Goal: Transaction & Acquisition: Purchase product/service

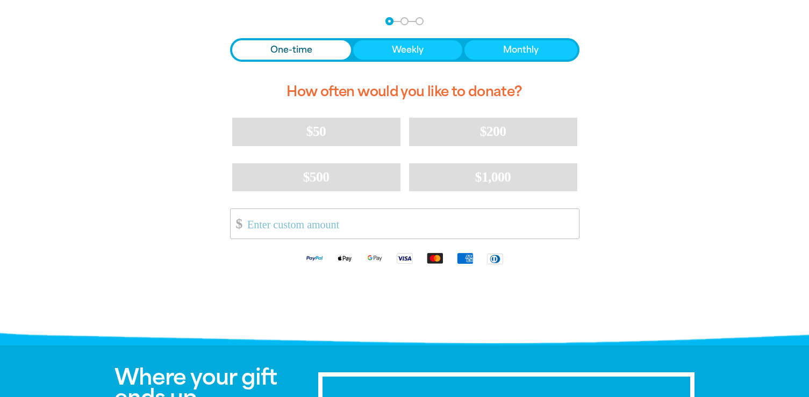
scroll to position [232, 0]
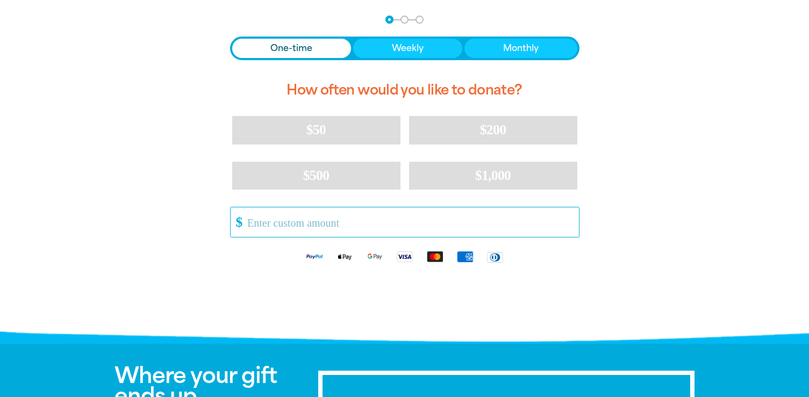
click at [267, 225] on input "Other Amount" at bounding box center [409, 223] width 339 height 30
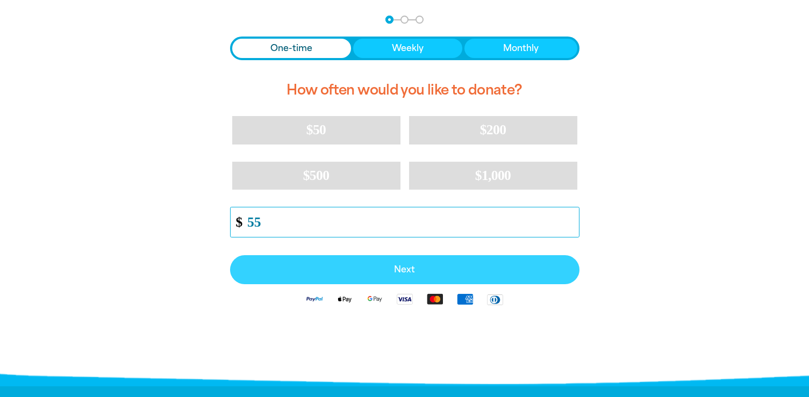
type input "55"
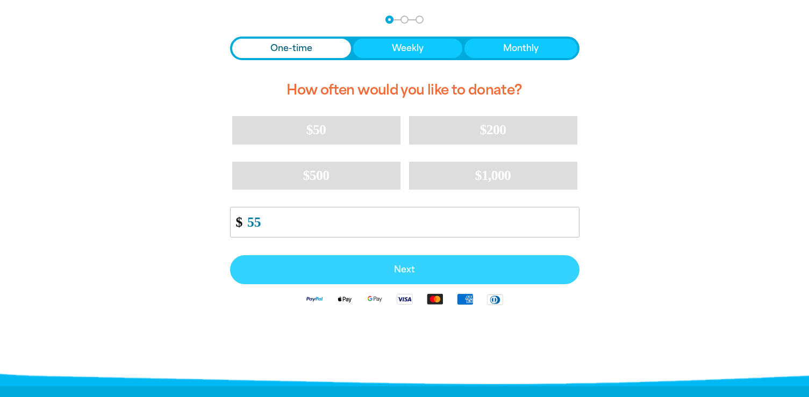
click at [320, 276] on button "Next" at bounding box center [404, 269] width 349 height 29
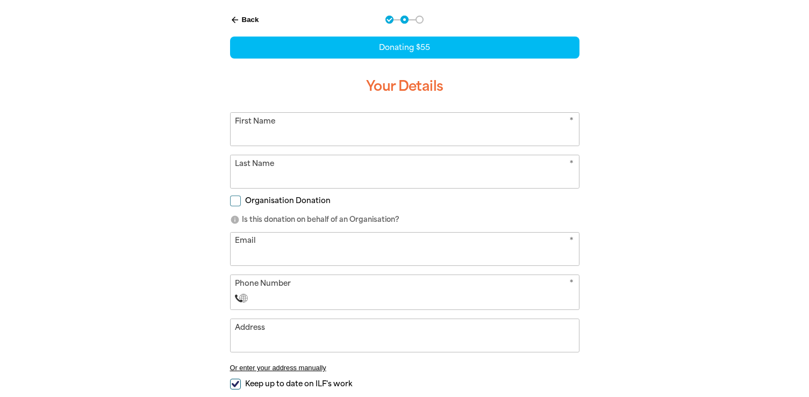
click at [233, 199] on input "Organisation Donation" at bounding box center [235, 201] width 11 height 11
checkbox input "true"
click at [254, 251] on input "Organisation Name" at bounding box center [405, 249] width 348 height 33
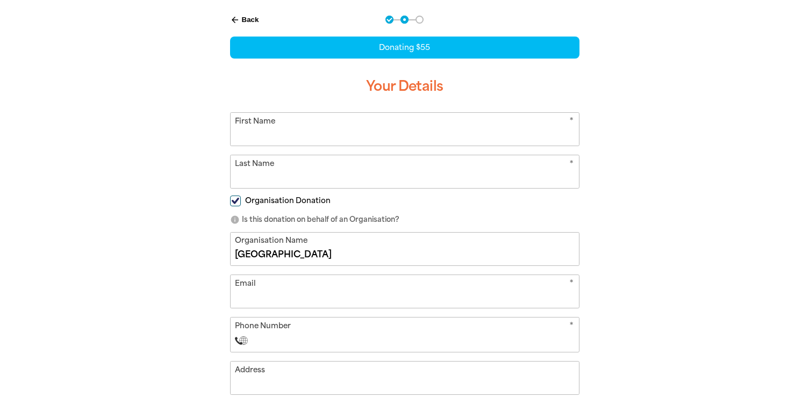
type input "[GEOGRAPHIC_DATA]"
click at [243, 299] on input "Email" at bounding box center [405, 291] width 348 height 33
type input "n"
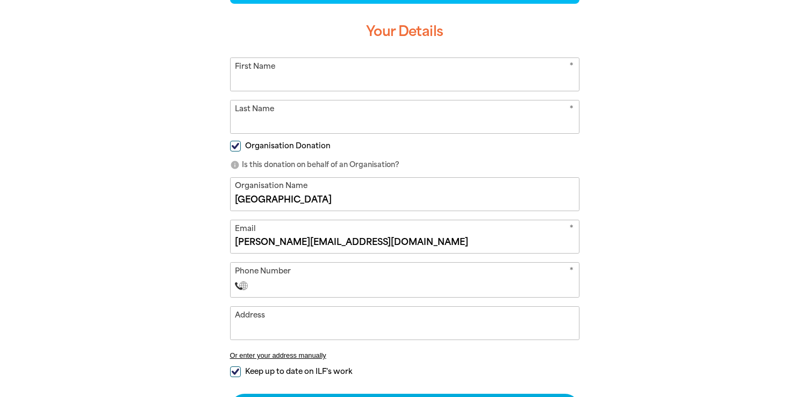
scroll to position [298, 0]
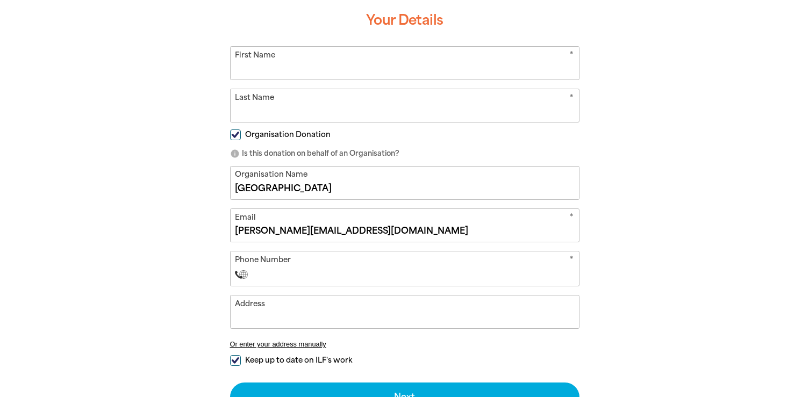
type input "[PERSON_NAME][EMAIL_ADDRESS][DOMAIN_NAME]"
click at [294, 274] on input "Phone Number" at bounding box center [415, 274] width 318 height 13
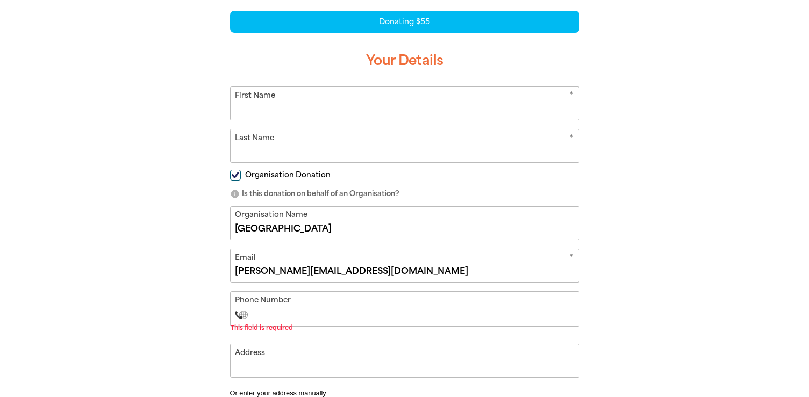
scroll to position [251, 0]
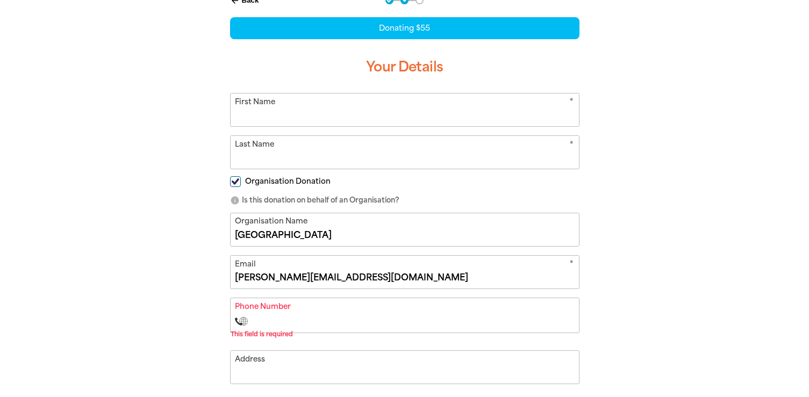
click at [265, 115] on input "First Name" at bounding box center [405, 110] width 348 height 33
type input "Elara"
click at [263, 159] on input "Last Name" at bounding box center [405, 152] width 348 height 33
type input "[PERSON_NAME]"
click at [149, 211] on div "arrow_back Back Step 1 Step 2 Step 3 Donating $55 Your Details * First Name [PE…" at bounding box center [404, 259] width 645 height 552
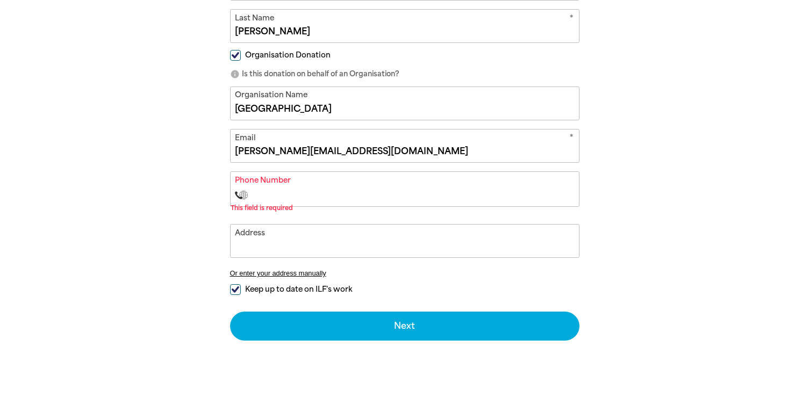
scroll to position [383, 0]
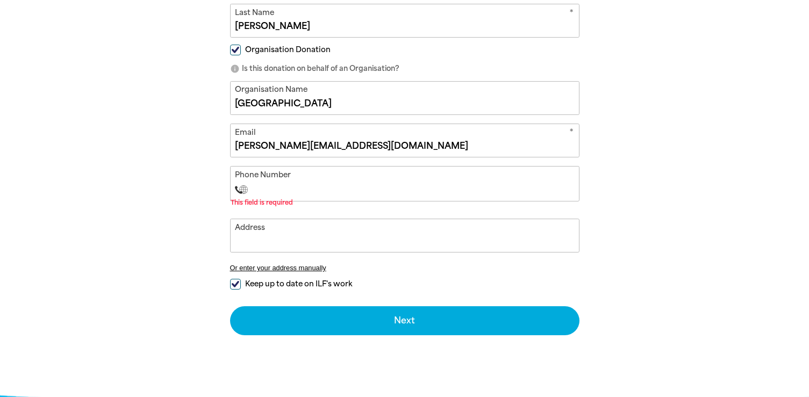
click at [272, 189] on input "Phone Number" at bounding box center [415, 189] width 318 height 13
type input "+9"
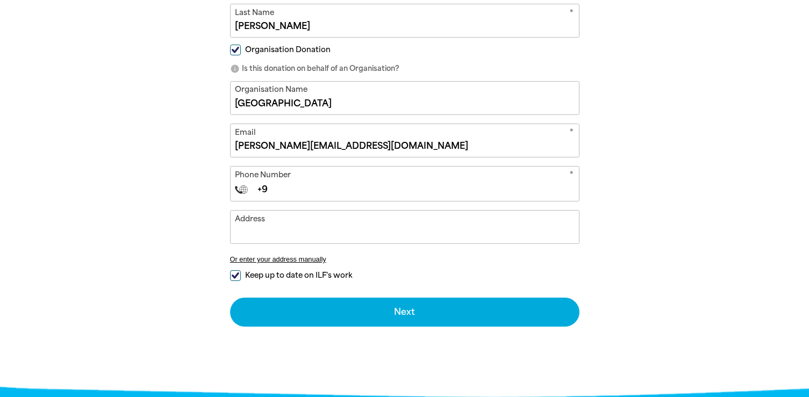
select select "IR"
type input "[PHONE_NUMBER]"
click at [263, 186] on input "[PHONE_NUMBER]" at bounding box center [415, 189] width 318 height 13
select select "ZZ"
click at [344, 187] on input "[PHONE_NUMBER]" at bounding box center [415, 189] width 318 height 13
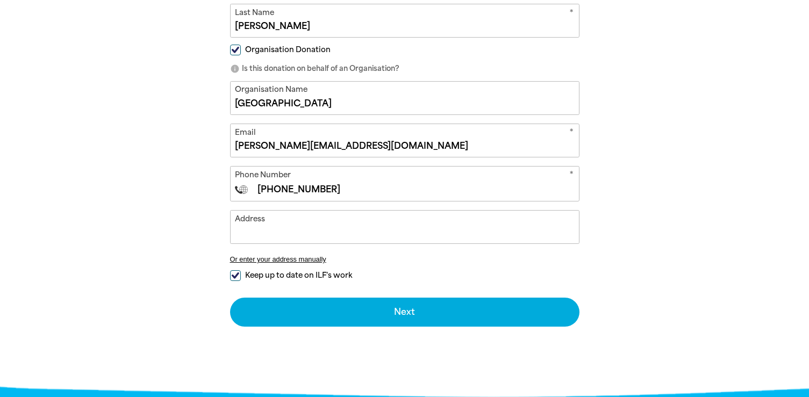
click at [270, 188] on input "[PHONE_NUMBER]" at bounding box center [415, 189] width 318 height 13
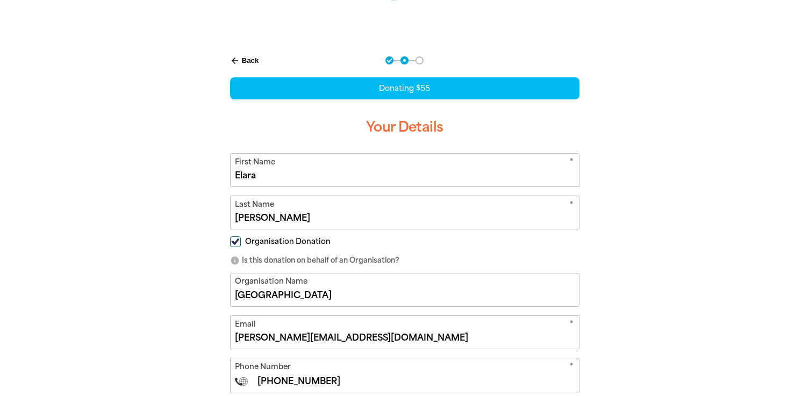
scroll to position [235, 0]
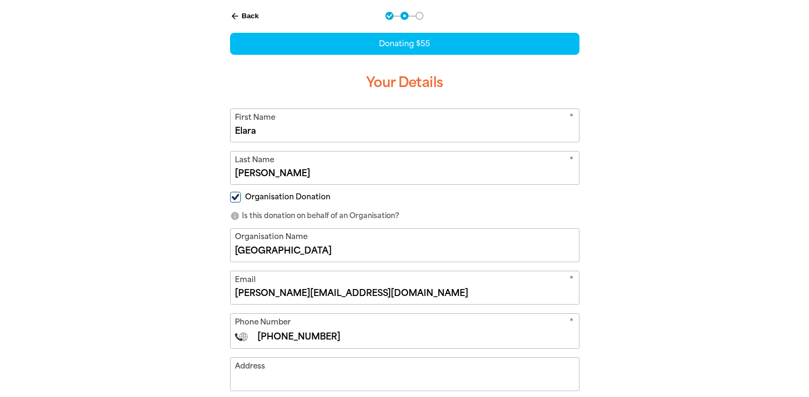
type input "[PHONE_NUMBER]"
drag, startPoint x: 274, startPoint y: 175, endPoint x: 232, endPoint y: 168, distance: 43.0
click at [232, 168] on input "[PERSON_NAME]" at bounding box center [405, 168] width 348 height 33
type input "[PERSON_NAME]"
click at [138, 200] on div "arrow_back Back Step 1 Step 2 Step 3 Donating $55 Your Details * First Name [PE…" at bounding box center [404, 269] width 645 height 543
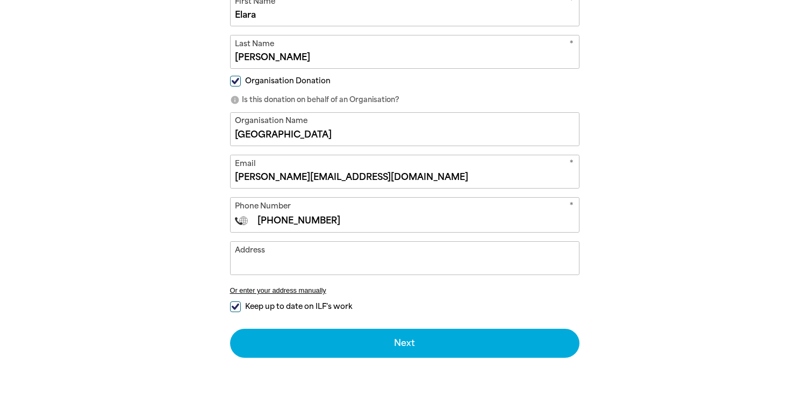
scroll to position [353, 0]
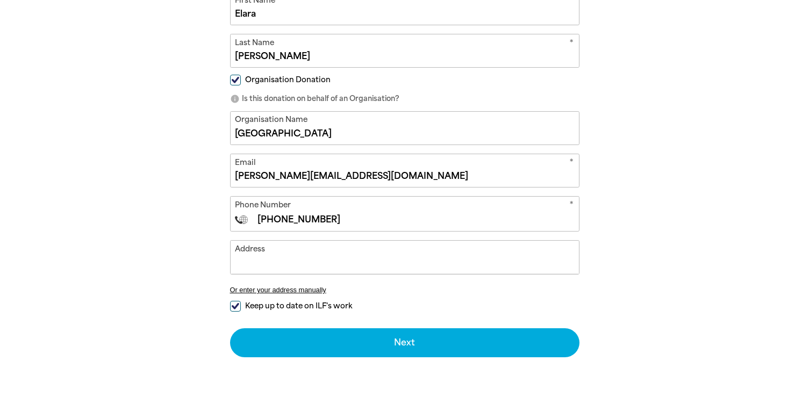
click at [264, 263] on input "Address" at bounding box center [405, 257] width 348 height 33
type input "K"
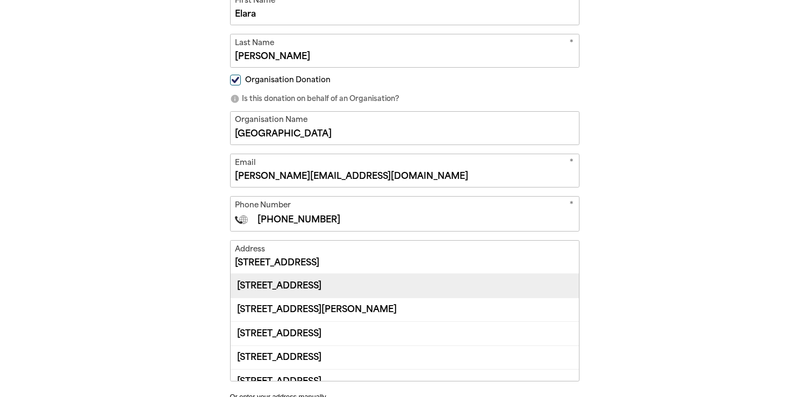
click at [361, 286] on div "[STREET_ADDRESS]" at bounding box center [405, 285] width 348 height 23
type input "[STREET_ADDRESS]"
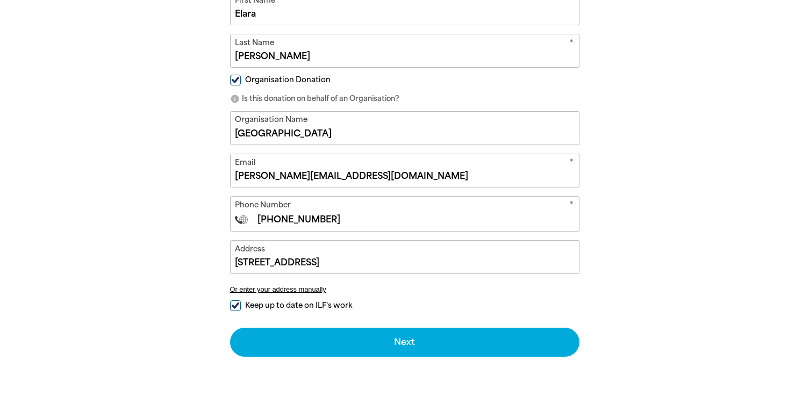
click at [235, 305] on input "Keep up to date on ILF's work" at bounding box center [235, 306] width 11 height 11
checkbox input "false"
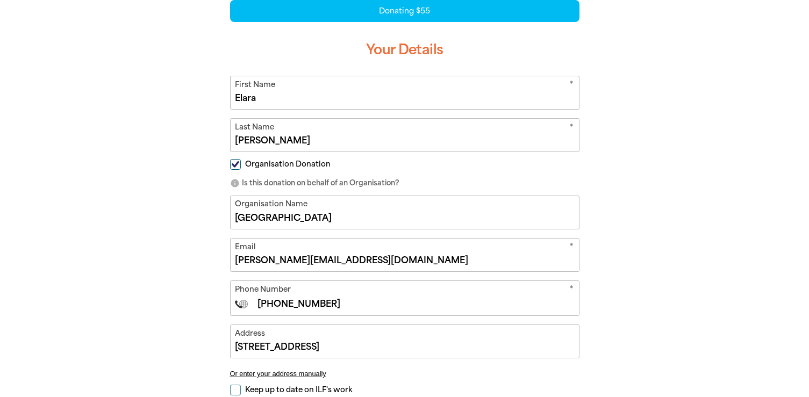
scroll to position [266, 0]
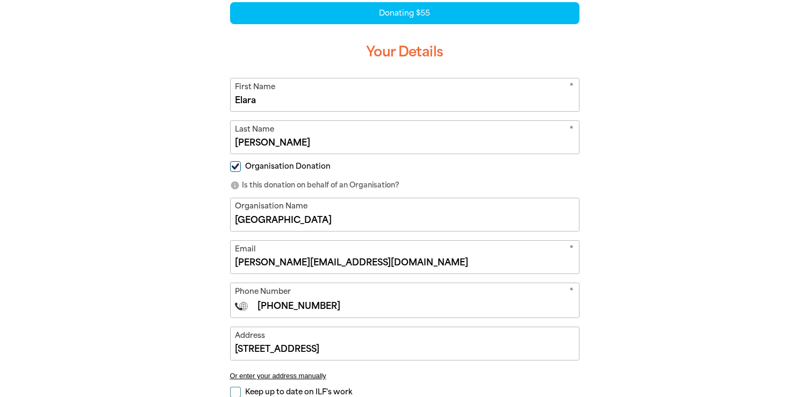
drag, startPoint x: 417, startPoint y: 263, endPoint x: 224, endPoint y: 261, distance: 193.0
click at [224, 261] on div "arrow_back Back Step 1 Step 2 Step 3 Donating $55 Your Details * First Name [PE…" at bounding box center [405, 212] width 376 height 489
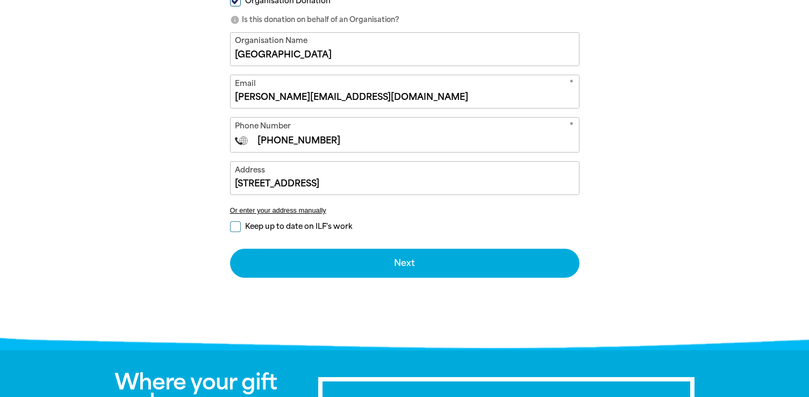
scroll to position [435, 0]
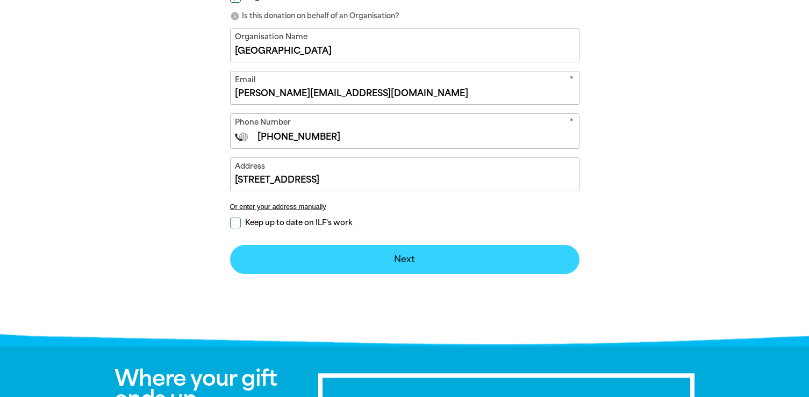
click at [363, 262] on button "Next chevron_right" at bounding box center [404, 259] width 349 height 29
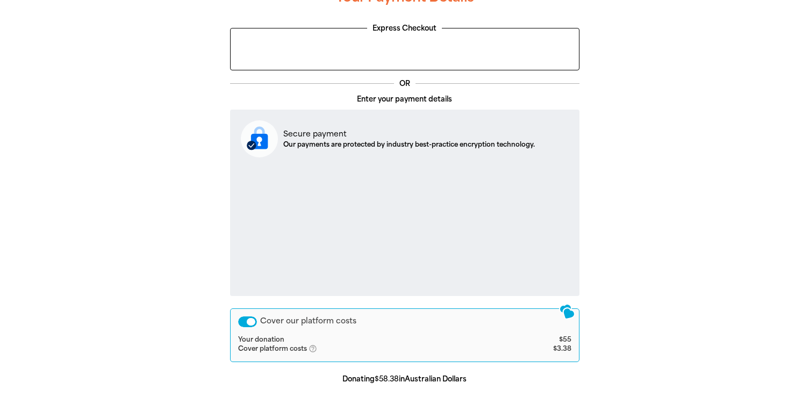
scroll to position [292, 0]
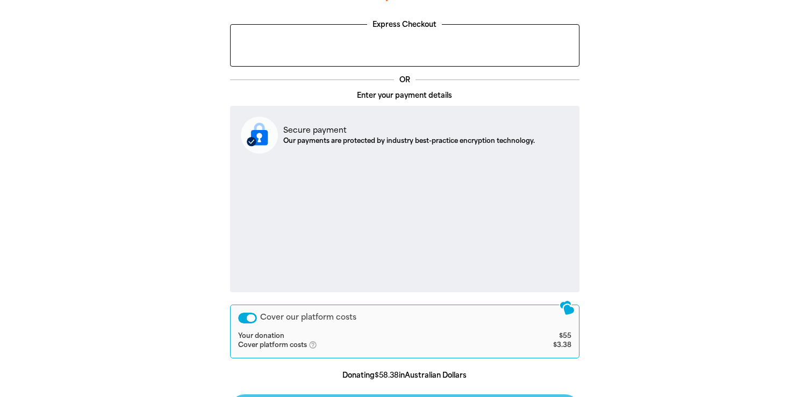
click at [245, 318] on div "Cover our platform costs" at bounding box center [247, 318] width 19 height 11
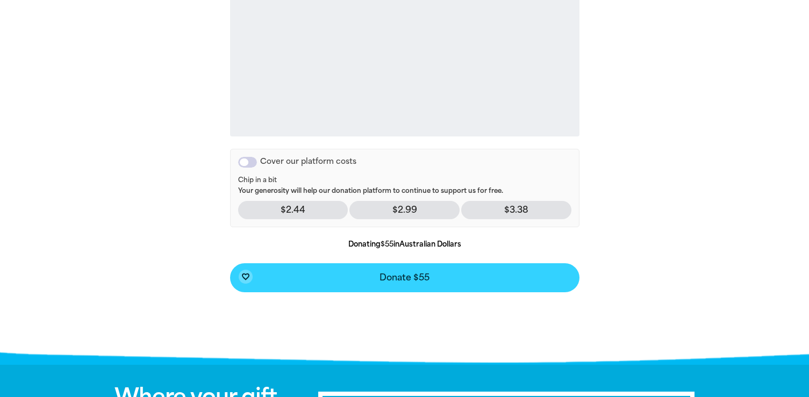
scroll to position [466, 0]
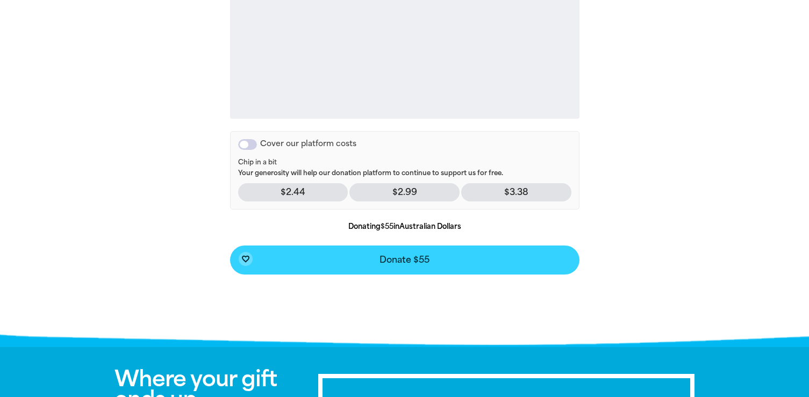
click at [366, 260] on button "favorite_border Donate $55" at bounding box center [404, 260] width 349 height 29
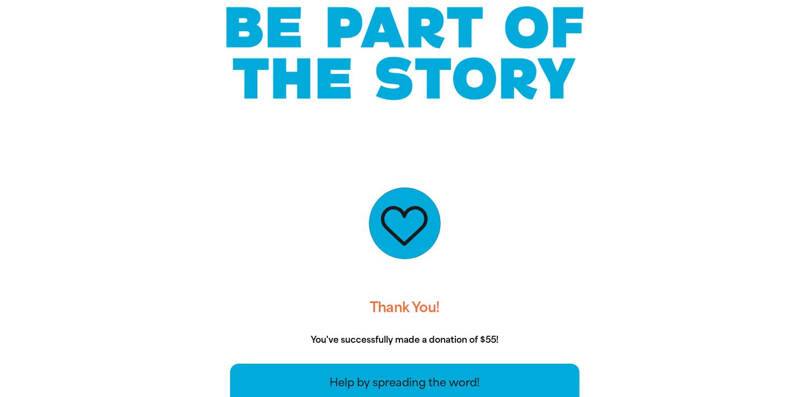
scroll to position [0, 0]
